Goal: Task Accomplishment & Management: Use online tool/utility

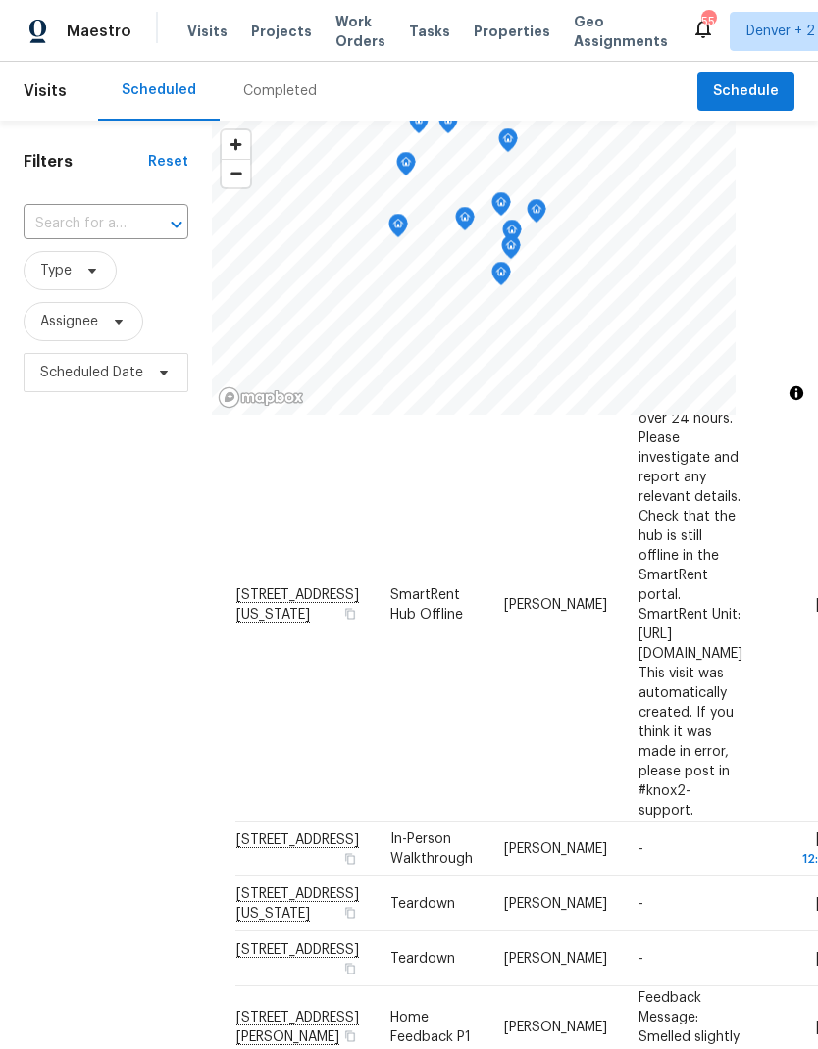
scroll to position [255, 0]
click at [347, 35] on span "Work Orders" at bounding box center [360, 31] width 50 height 39
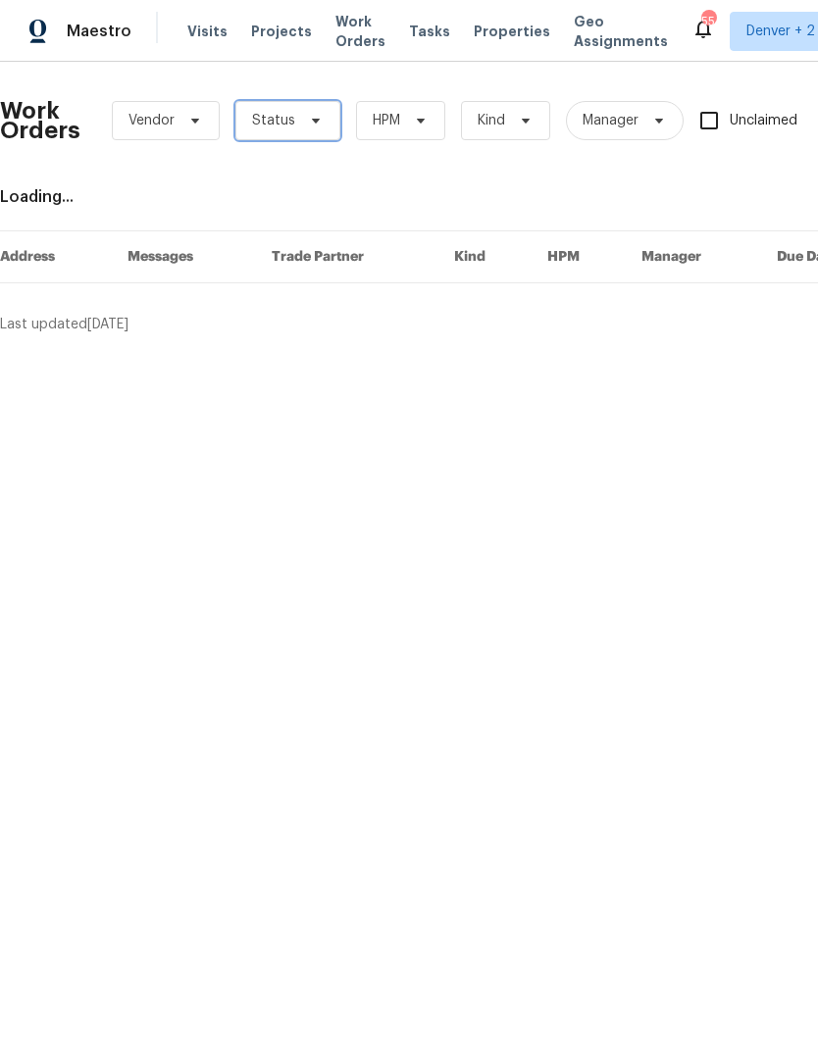
click at [312, 120] on icon at bounding box center [316, 121] width 8 height 5
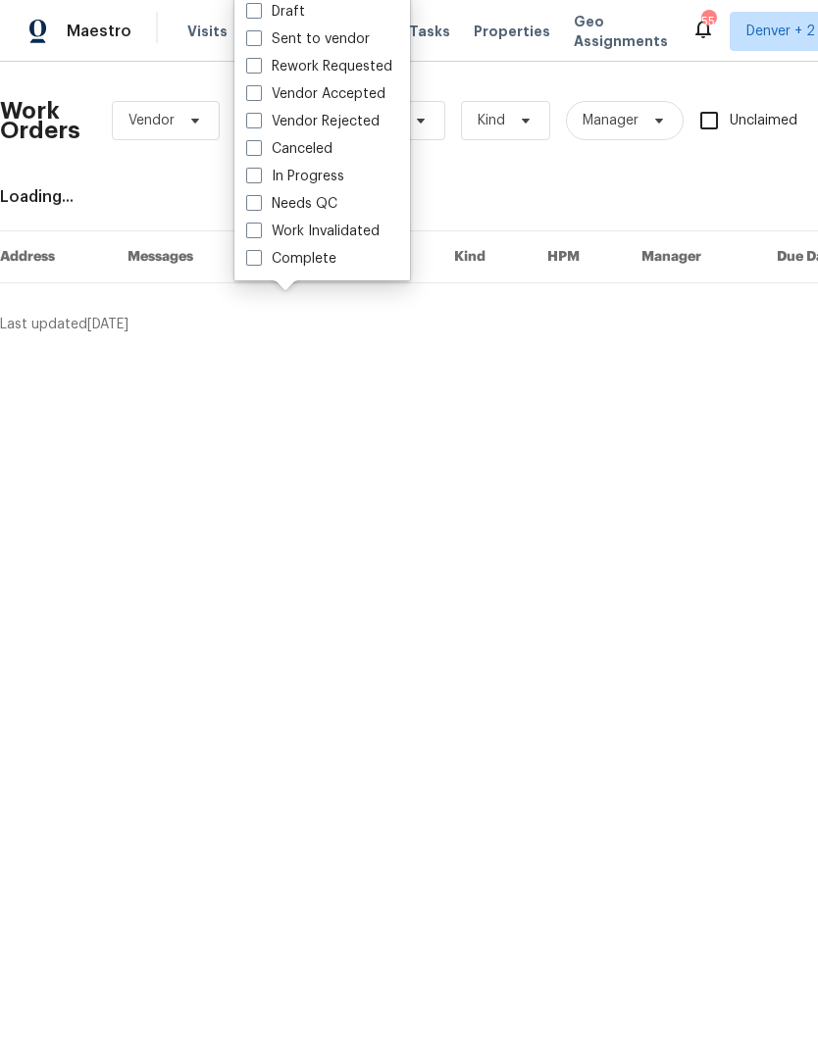
click at [262, 204] on label "Needs QC" at bounding box center [291, 204] width 91 height 20
click at [259, 204] on input "Needs QC" at bounding box center [252, 200] width 13 height 13
checkbox input "true"
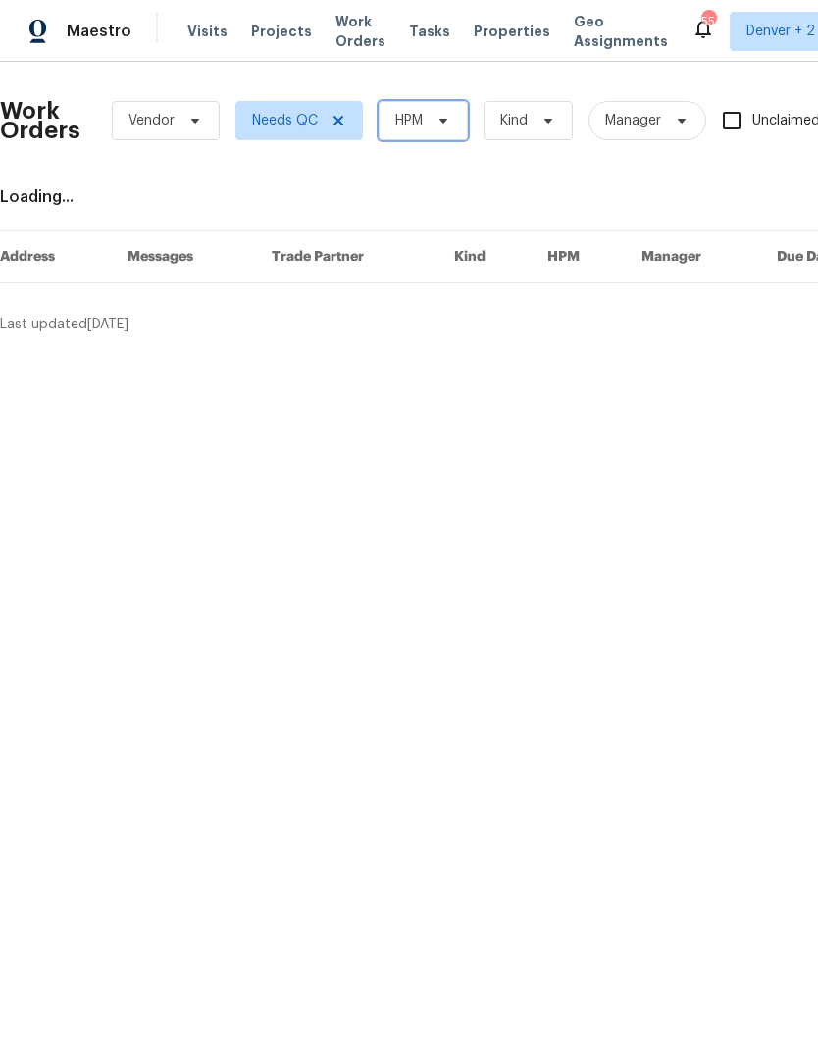
click at [449, 127] on icon at bounding box center [443, 121] width 16 height 16
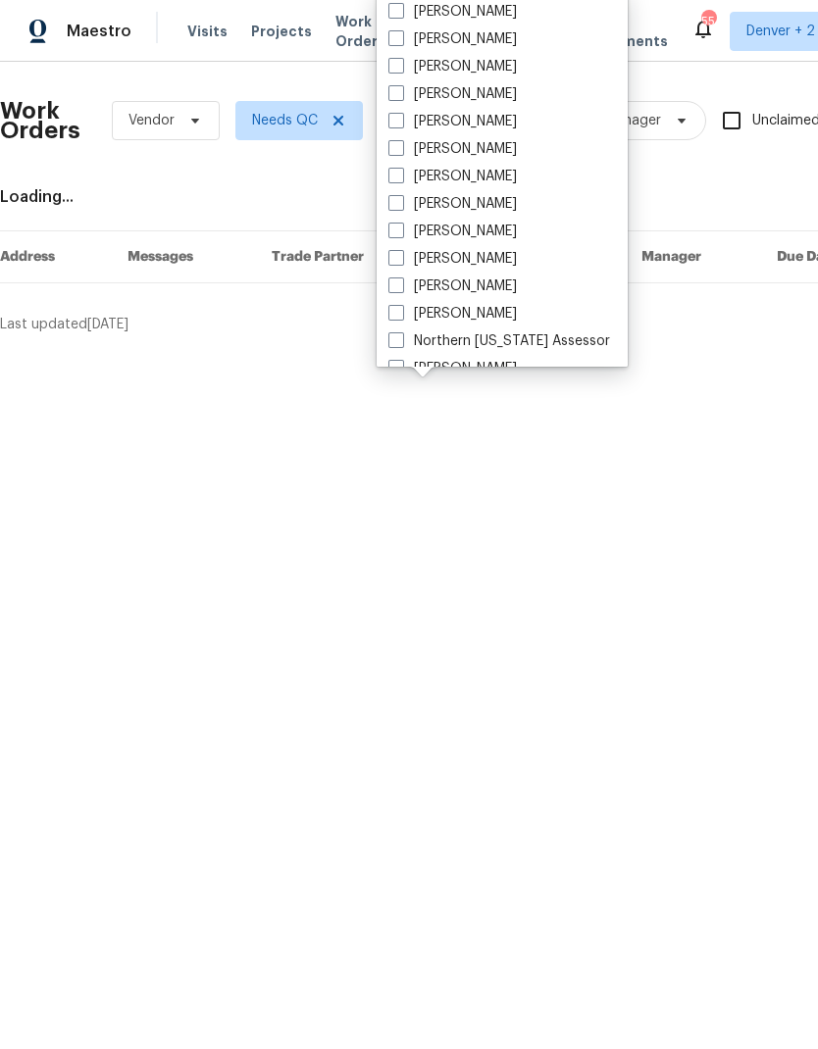
click at [408, 16] on label "[PERSON_NAME]" at bounding box center [452, 12] width 128 height 20
click at [401, 15] on input "[PERSON_NAME]" at bounding box center [394, 8] width 13 height 13
checkbox input "true"
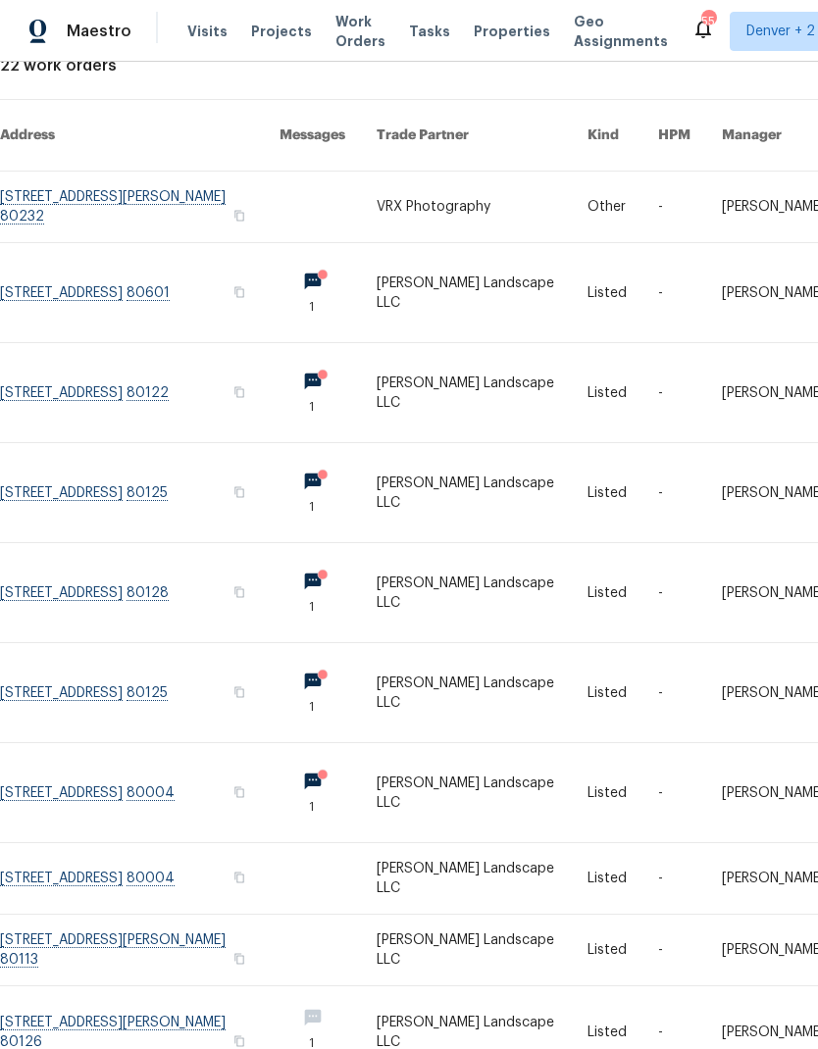
scroll to position [130, 0]
click at [201, 987] on link at bounding box center [139, 1033] width 279 height 92
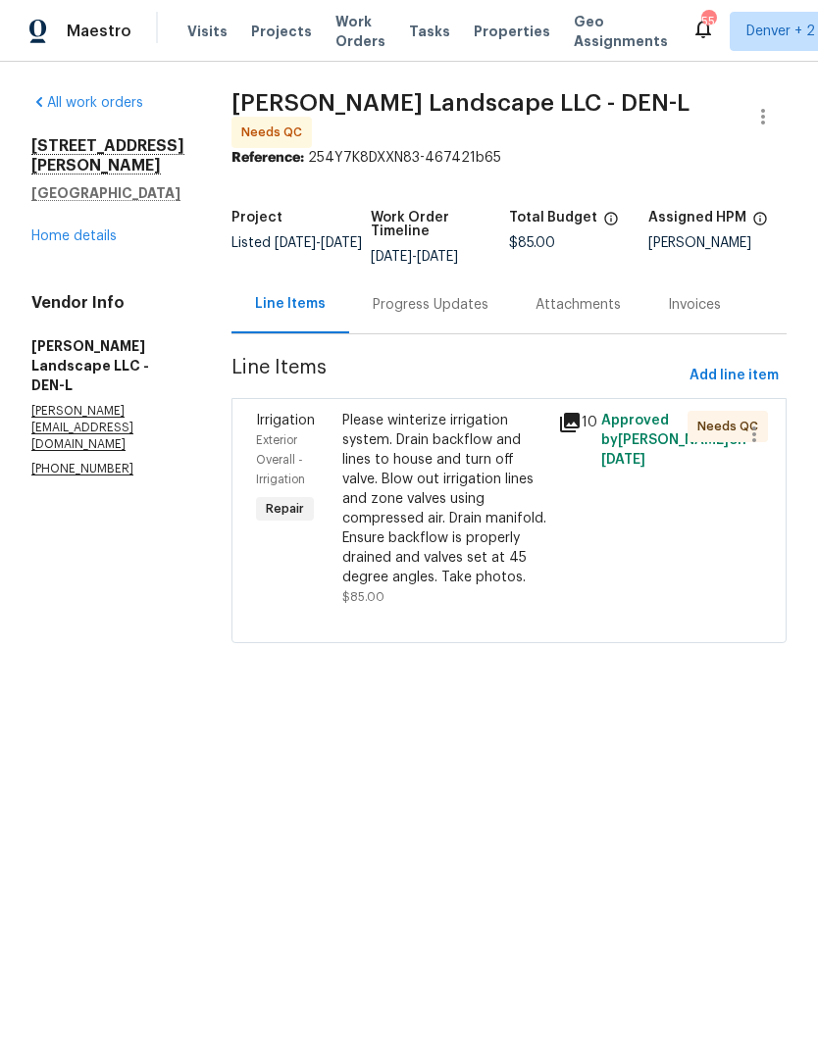
click at [580, 419] on icon at bounding box center [570, 423] width 20 height 20
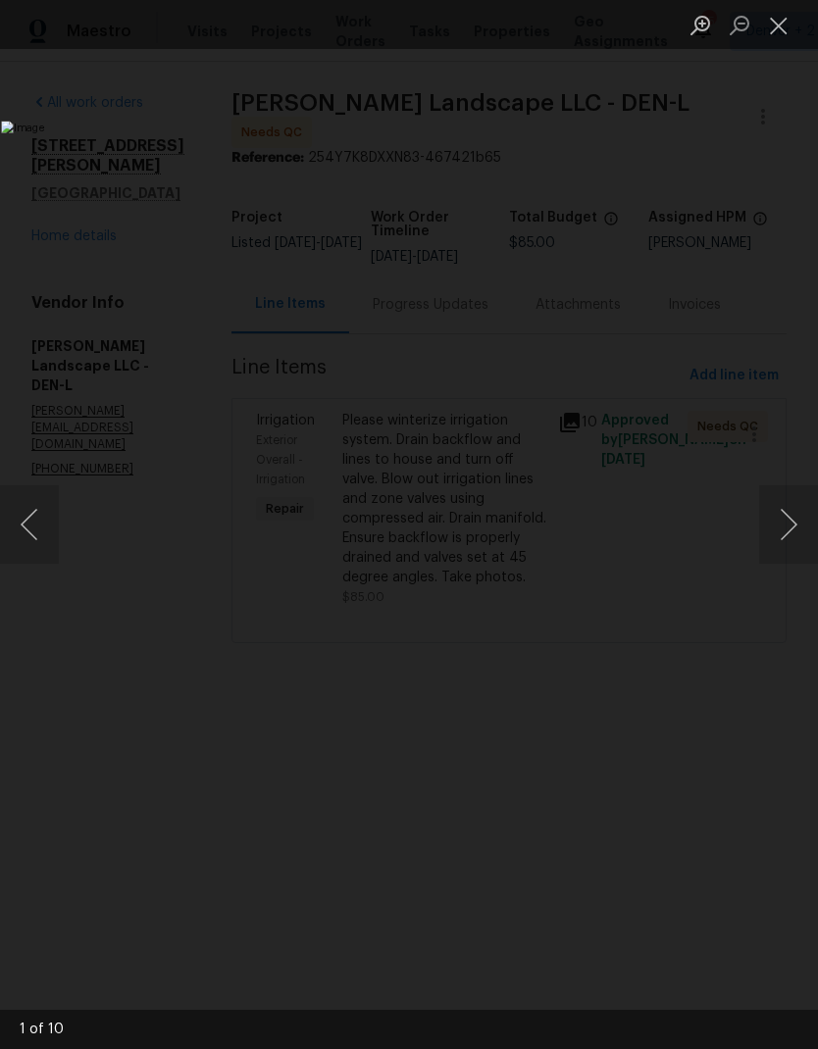
click at [774, 503] on button "Next image" at bounding box center [788, 524] width 59 height 78
click at [775, 507] on button "Next image" at bounding box center [788, 524] width 59 height 78
click at [783, 498] on button "Next image" at bounding box center [788, 524] width 59 height 78
click at [781, 495] on button "Next image" at bounding box center [788, 524] width 59 height 78
click at [777, 501] on button "Next image" at bounding box center [788, 524] width 59 height 78
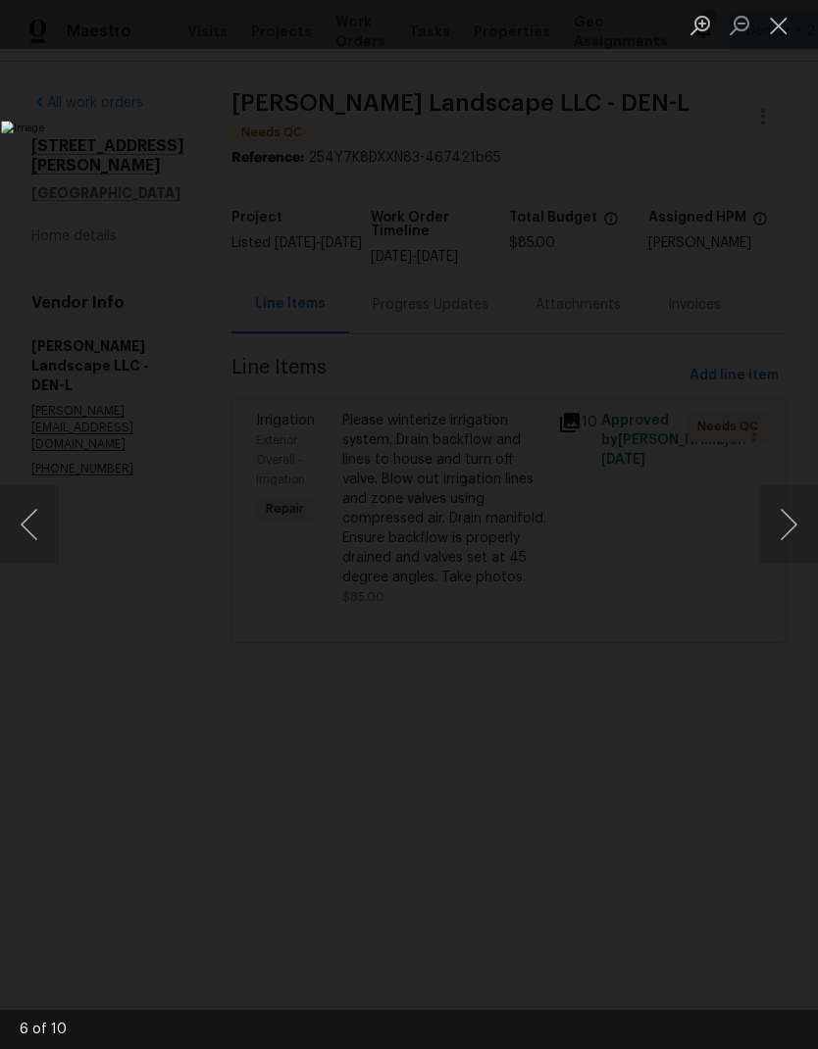
click at [781, 498] on button "Next image" at bounding box center [788, 524] width 59 height 78
click at [778, 498] on button "Next image" at bounding box center [788, 524] width 59 height 78
click at [776, 497] on button "Next image" at bounding box center [788, 524] width 59 height 78
click at [777, 498] on button "Next image" at bounding box center [788, 524] width 59 height 78
click at [775, 17] on button "Close lightbox" at bounding box center [778, 25] width 39 height 34
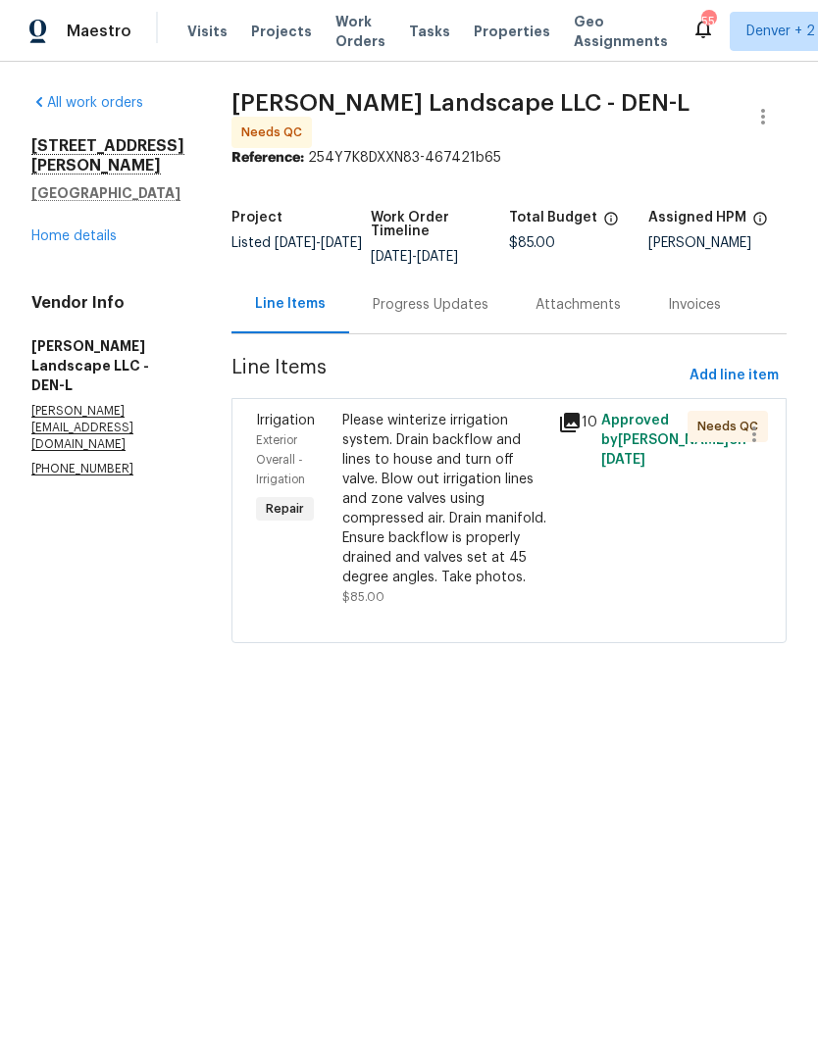
click at [88, 230] on link "Home details" at bounding box center [73, 236] width 85 height 14
